Goal: Check status: Check status

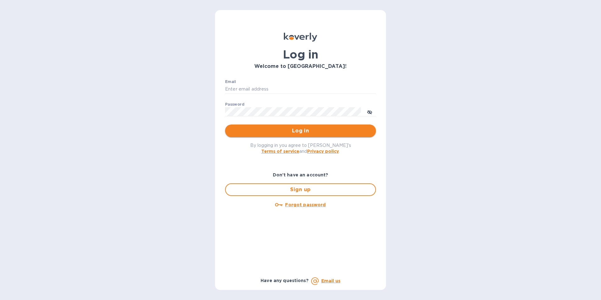
type input "[EMAIL_ADDRESS][PERSON_NAME][DOMAIN_NAME]"
click at [301, 127] on span "Log in" at bounding box center [300, 131] width 141 height 8
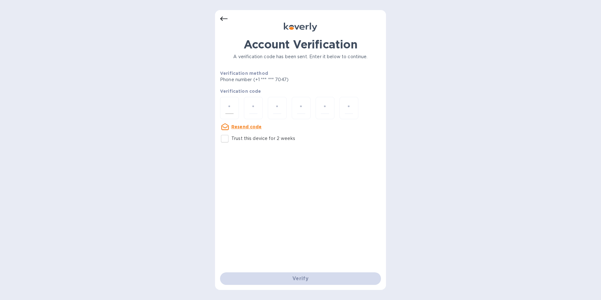
click at [231, 110] on input "number" at bounding box center [229, 108] width 8 height 12
type input "4"
type input "3"
type input "1"
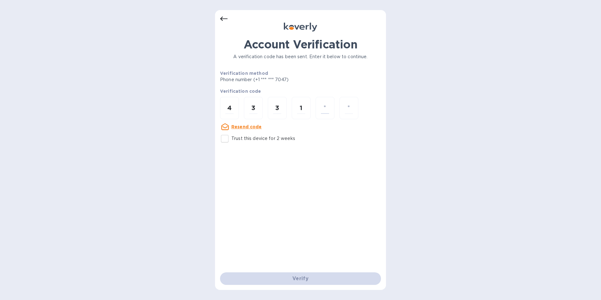
type input "7"
type input "9"
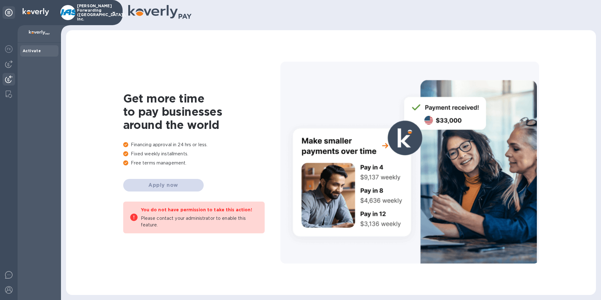
click at [8, 80] on img at bounding box center [9, 79] width 8 height 8
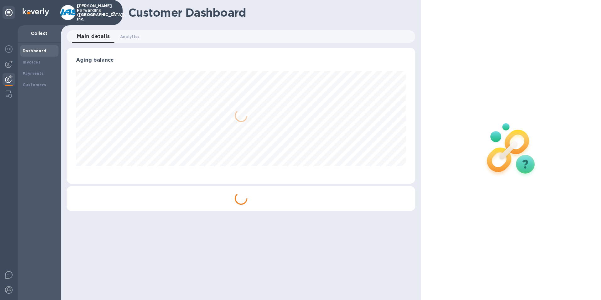
scroll to position [136, 349]
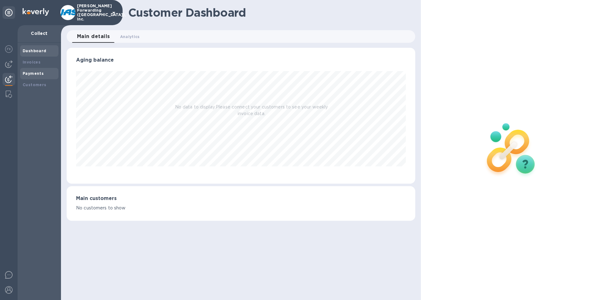
click at [33, 72] on b "Payments" at bounding box center [33, 73] width 21 height 5
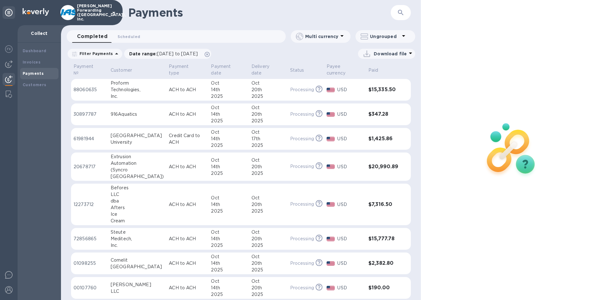
click at [401, 13] on icon "button" at bounding box center [400, 12] width 5 height 5
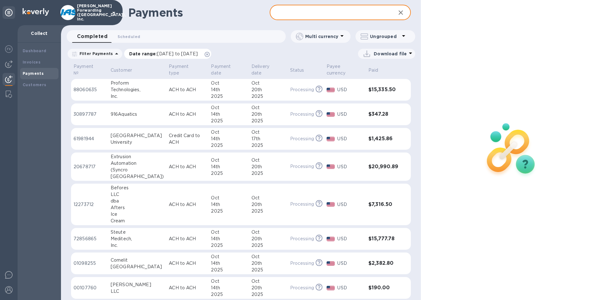
click at [173, 56] on span "09/15/2025 to 10/16/2025" at bounding box center [177, 53] width 41 height 5
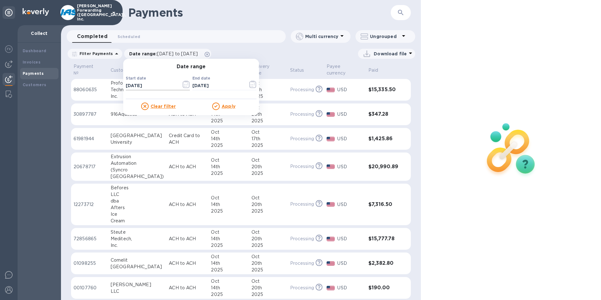
click at [184, 84] on icon "button" at bounding box center [186, 84] width 7 height 8
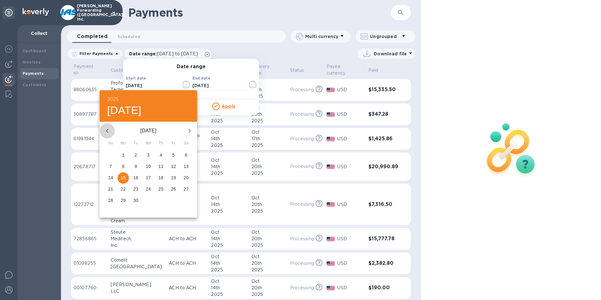
click at [107, 132] on icon "button" at bounding box center [107, 131] width 8 height 8
click at [161, 156] on p "1" at bounding box center [161, 155] width 3 height 6
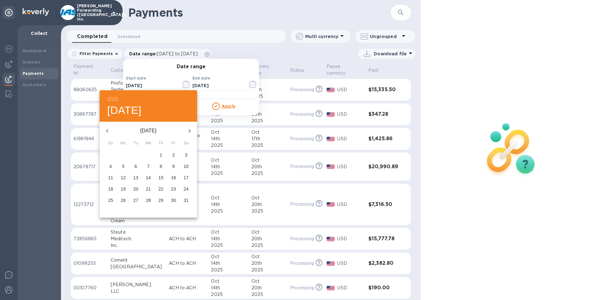
type input "05/01/2025"
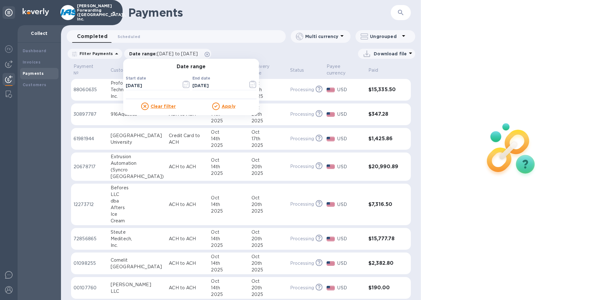
click at [221, 106] on u "Apply" at bounding box center [228, 106] width 14 height 5
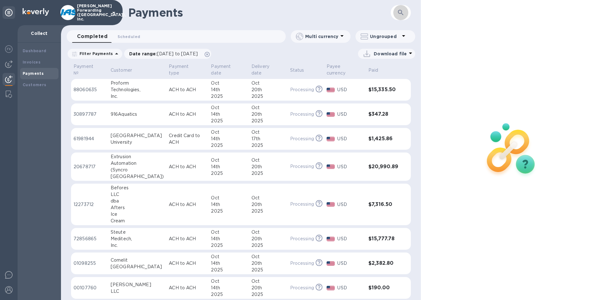
click at [401, 14] on icon "button" at bounding box center [400, 12] width 5 height 5
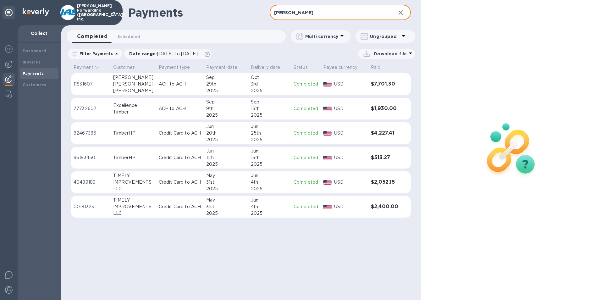
type input "tim"
click at [153, 180] on td "TIMELY IMPROVEMENTS LLC" at bounding box center [134, 182] width 46 height 22
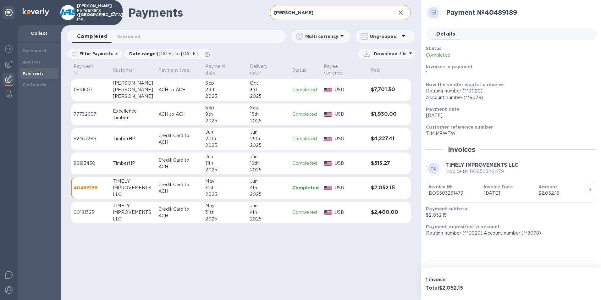
drag, startPoint x: 552, startPoint y: 53, endPoint x: 550, endPoint y: 41, distance: 12.4
click at [552, 53] on div "Status Completed Invoices in payment 1" at bounding box center [508, 61] width 170 height 36
